Goal: Find specific page/section: Find specific page/section

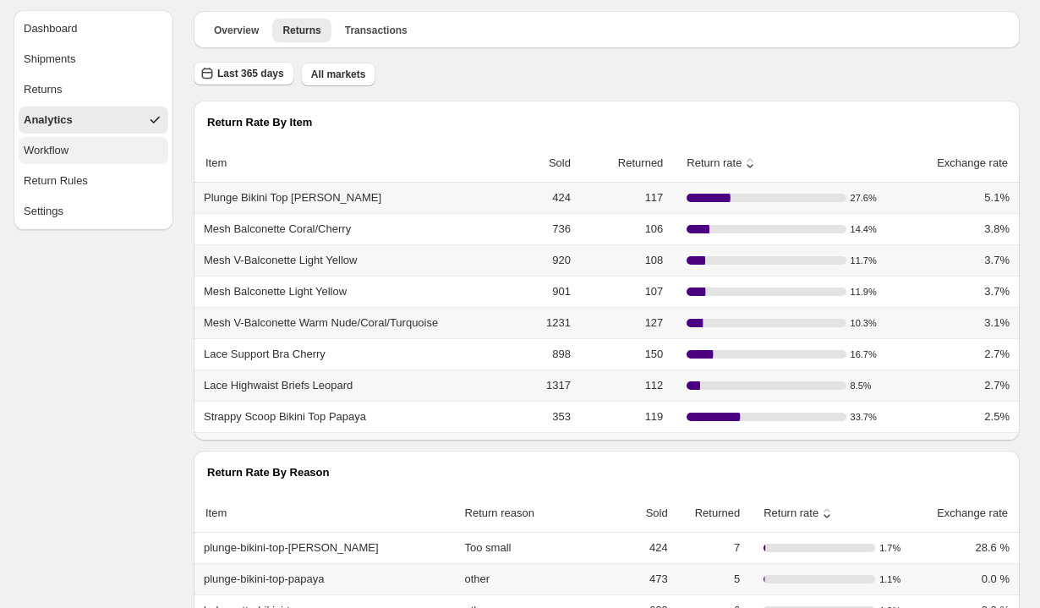
scroll to position [53, 0]
click at [226, 31] on span "Overview" at bounding box center [236, 31] width 45 height 14
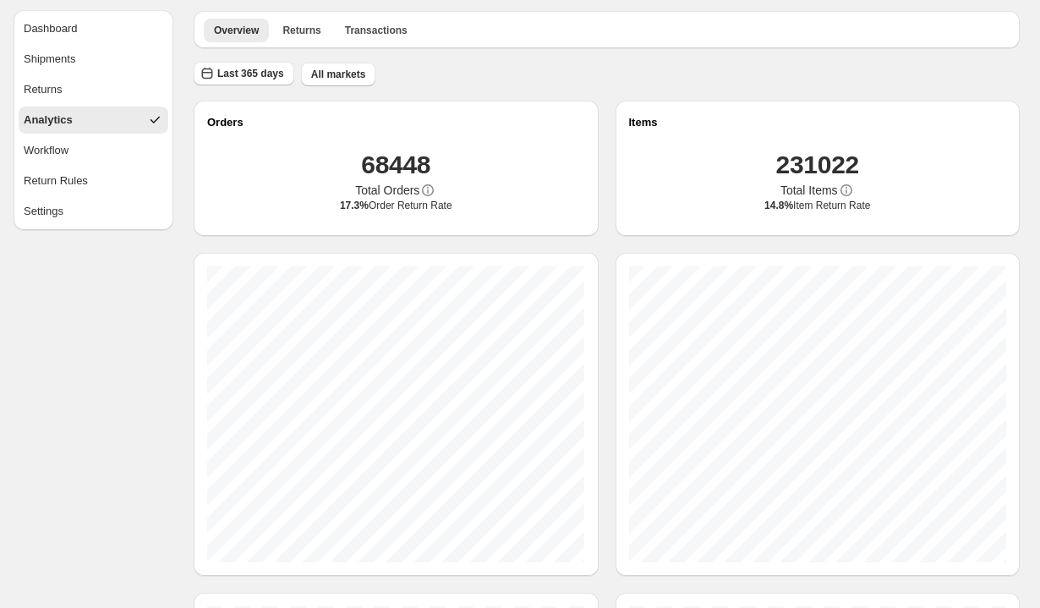
click at [53, 122] on span "Analytics" at bounding box center [48, 120] width 49 height 17
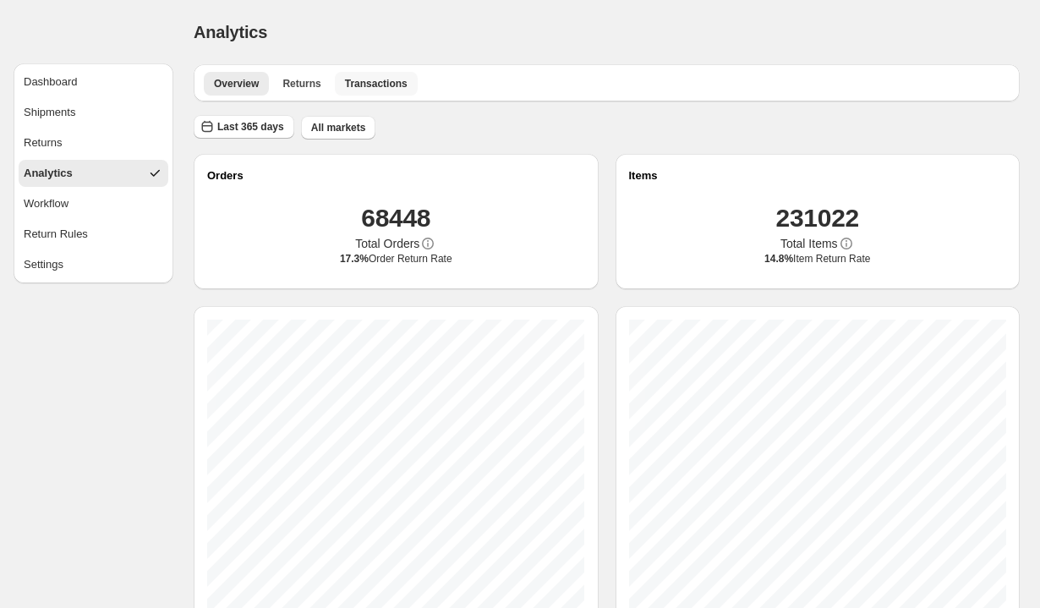
click at [387, 89] on span "Transactions" at bounding box center [376, 84] width 63 height 14
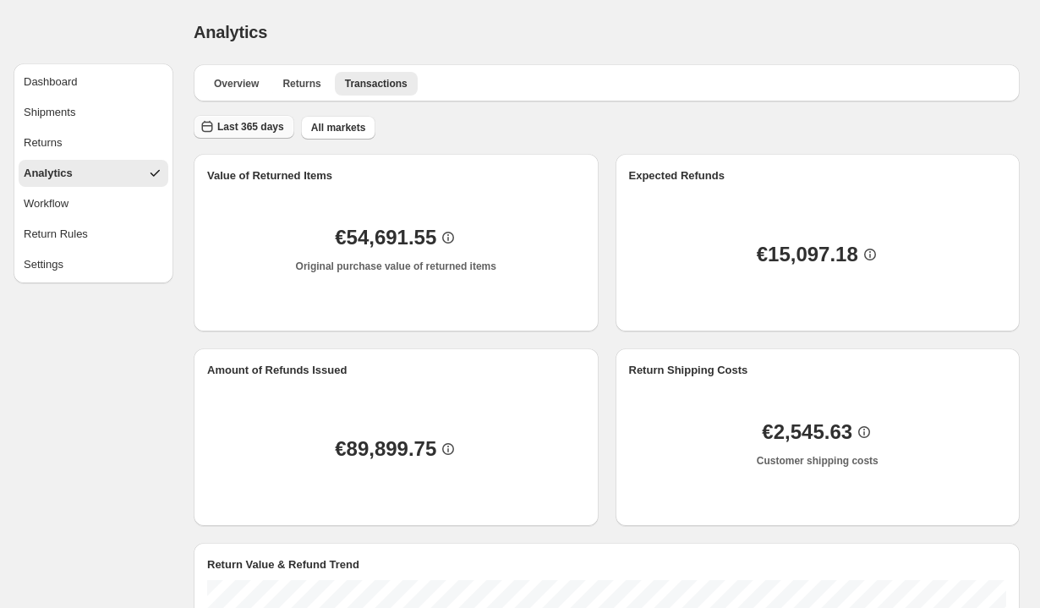
click at [266, 132] on span "Last 365 days" at bounding box center [250, 127] width 67 height 14
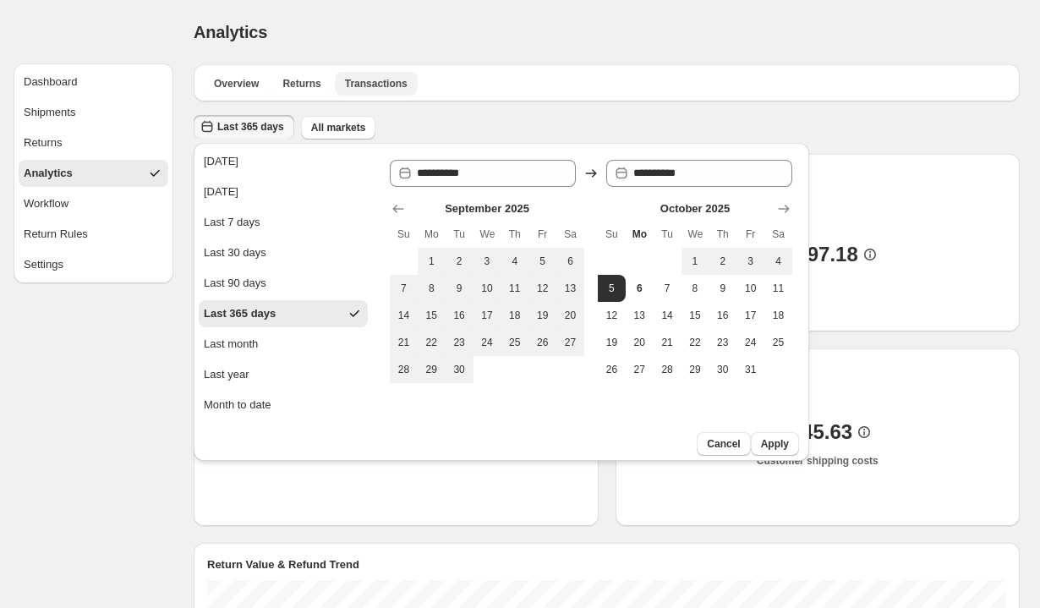
click at [397, 79] on span "Transactions" at bounding box center [376, 84] width 63 height 14
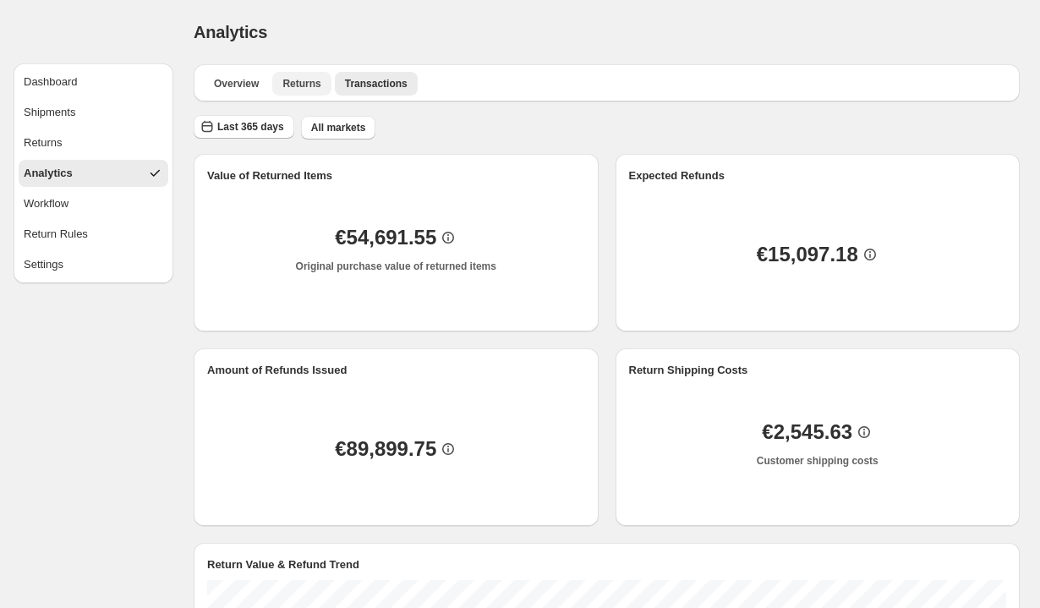
click at [288, 87] on span "Returns" at bounding box center [301, 84] width 38 height 14
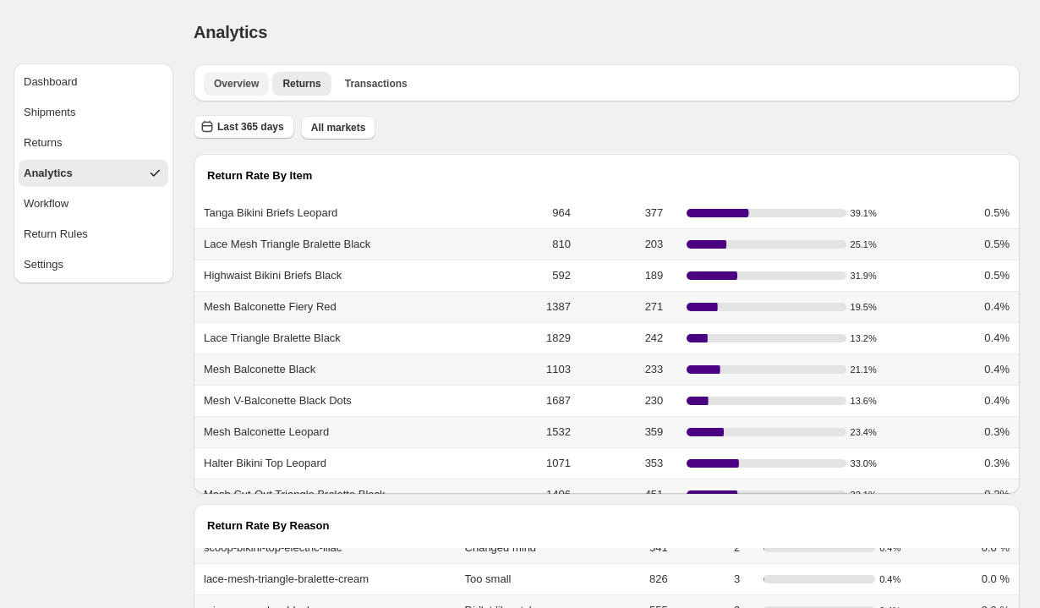
click at [244, 75] on button "Overview" at bounding box center [236, 84] width 65 height 24
